Goal: Task Accomplishment & Management: Complete application form

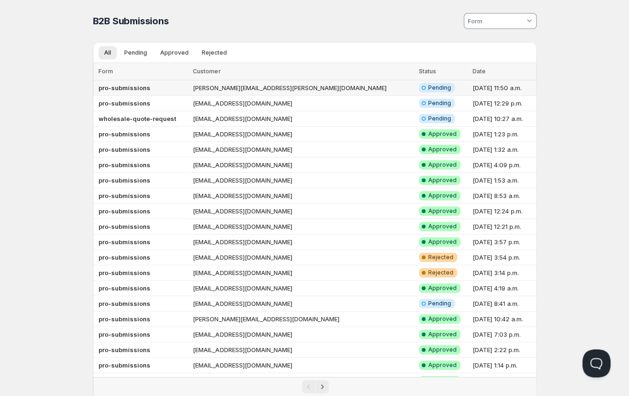
click at [244, 82] on td "[PERSON_NAME][EMAIL_ADDRESS][PERSON_NAME][DOMAIN_NAME]" at bounding box center [303, 87] width 226 height 15
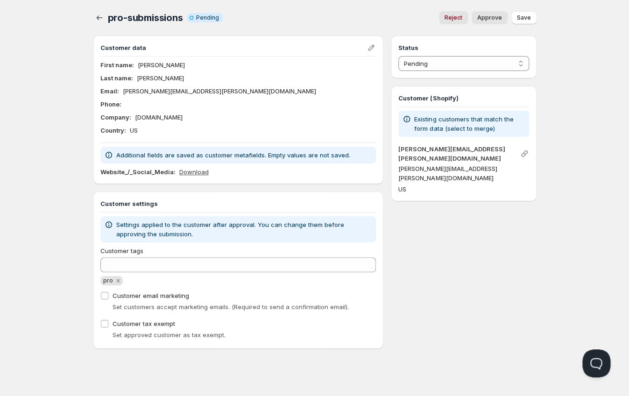
click at [191, 174] on link "Download" at bounding box center [193, 171] width 29 height 9
click at [493, 19] on span "Approve" at bounding box center [489, 17] width 25 height 7
click at [493, 19] on div "Approve" at bounding box center [490, 17] width 36 height 13
select select "0"
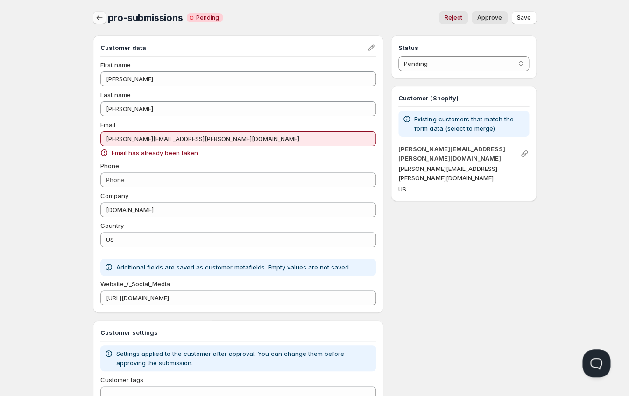
click at [101, 18] on icon "button" at bounding box center [99, 17] width 9 height 9
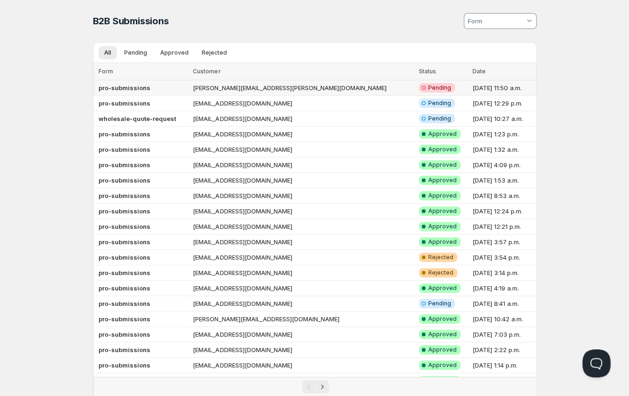
click at [255, 84] on td "[PERSON_NAME][EMAIL_ADDRESS][PERSON_NAME][DOMAIN_NAME]" at bounding box center [303, 87] width 226 height 15
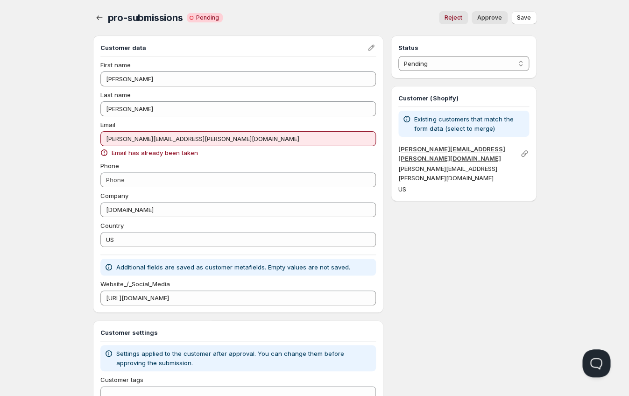
click at [455, 152] on link "[PERSON_NAME][EMAIL_ADDRESS][PERSON_NAME][DOMAIN_NAME]" at bounding box center [451, 153] width 106 height 17
click at [96, 17] on icon "button" at bounding box center [99, 17] width 9 height 9
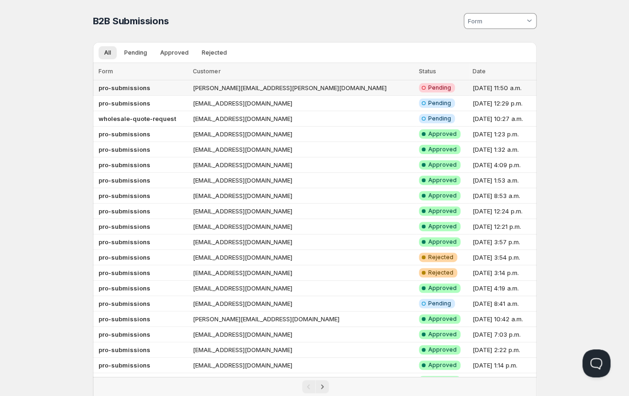
click at [244, 86] on td "[PERSON_NAME][EMAIL_ADDRESS][PERSON_NAME][DOMAIN_NAME]" at bounding box center [303, 87] width 226 height 15
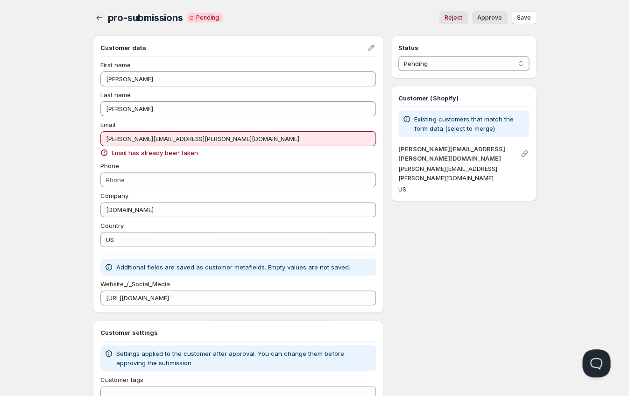
click at [485, 18] on span "Approve" at bounding box center [489, 17] width 25 height 7
select select "0"
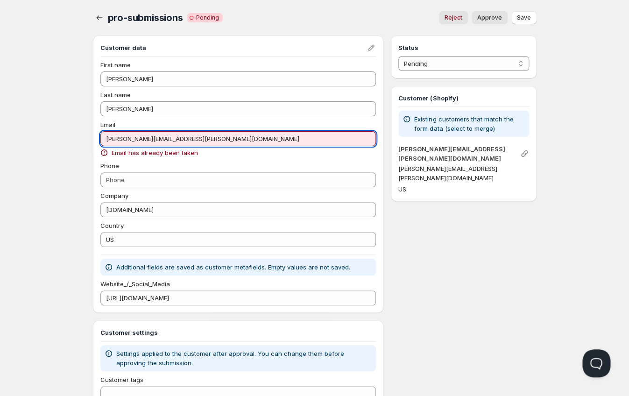
drag, startPoint x: 195, startPoint y: 141, endPoint x: 102, endPoint y: 135, distance: 93.0
click at [101, 135] on input "[PERSON_NAME][EMAIL_ADDRESS][PERSON_NAME][DOMAIN_NAME]" at bounding box center [238, 138] width 276 height 15
